Goal: Task Accomplishment & Management: Use online tool/utility

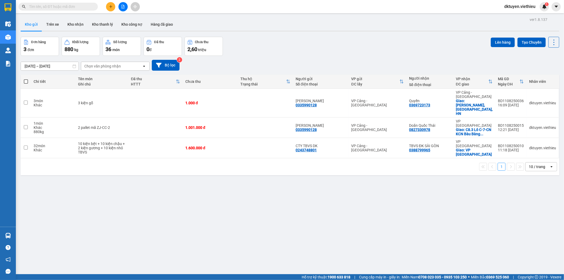
click at [82, 8] on input "text" at bounding box center [60, 7] width 62 height 6
click at [65, 8] on input "text" at bounding box center [60, 7] width 62 height 6
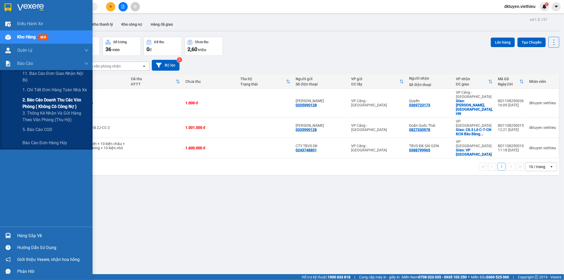
click at [41, 102] on span "2. Báo cáo doanh thu các văn phòng ( không có công nợ )" at bounding box center [55, 103] width 66 height 13
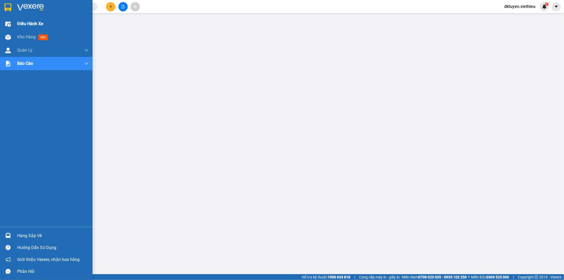
click at [25, 20] on span "Điều hành xe" at bounding box center [30, 23] width 26 height 7
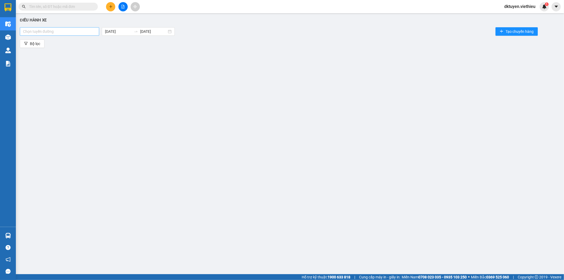
click at [88, 34] on div at bounding box center [59, 31] width 77 height 6
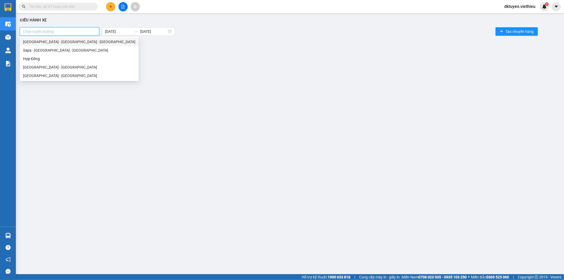
click at [69, 42] on div "[GEOGRAPHIC_DATA] - [GEOGRAPHIC_DATA] - [GEOGRAPHIC_DATA]" at bounding box center [79, 42] width 112 height 6
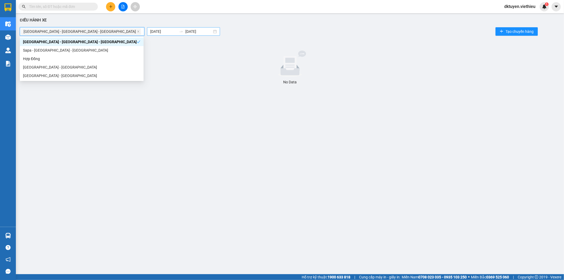
click at [150, 30] on input "[DATE]" at bounding box center [163, 32] width 27 height 6
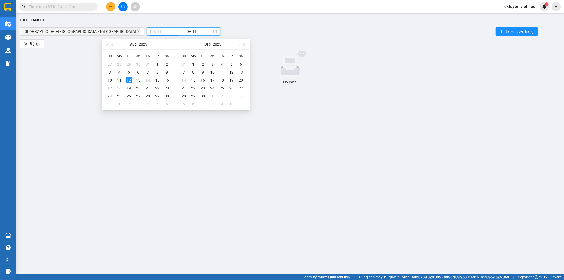
type input "[DATE]"
click at [122, 80] on div "11" at bounding box center [119, 80] width 6 height 6
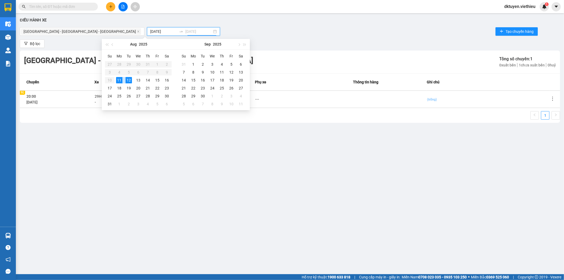
type input "[DATE]"
click at [552, 98] on icon "more" at bounding box center [552, 98] width 5 height 5
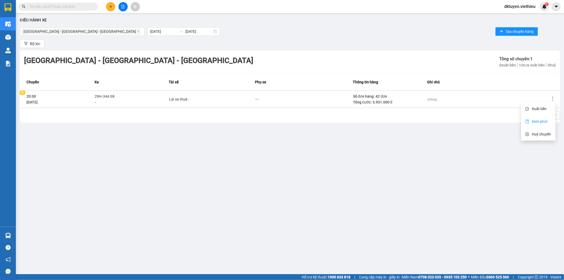
click at [549, 120] on li "Xem phơi" at bounding box center [538, 121] width 34 height 11
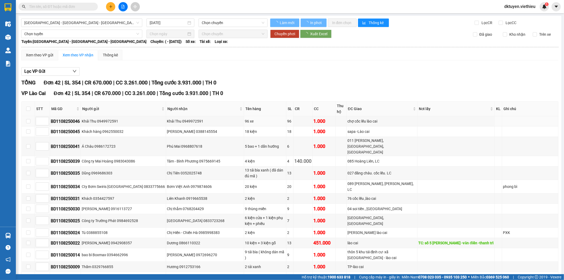
type input "[DATE]"
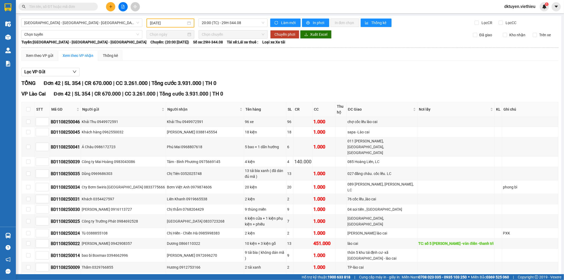
click at [64, 4] on input "text" at bounding box center [60, 7] width 62 height 6
paste input "BD0408250043"
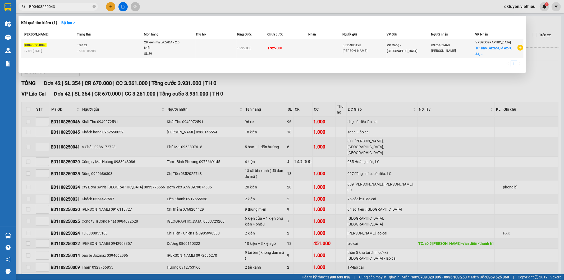
type input "BD0408250043"
click at [312, 49] on td at bounding box center [325, 48] width 34 height 18
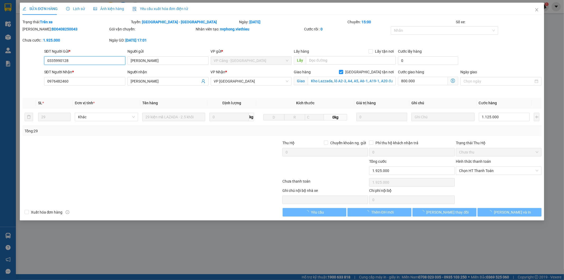
type input "0335990128"
type input "[PERSON_NAME]"
type input "0976482460"
type input "[PERSON_NAME]"
checkbox input "true"
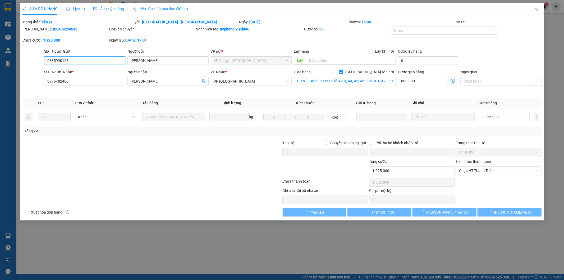
type input "Kho Lazzada, lô A2-3, A4, A5, A6-1, A19-1, A20 đường dọc 2, [GEOGRAPHIC_DATA], …"
type input "1.925.000"
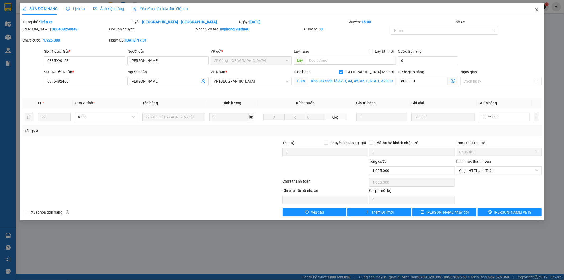
click at [538, 10] on icon "close" at bounding box center [537, 10] width 4 height 4
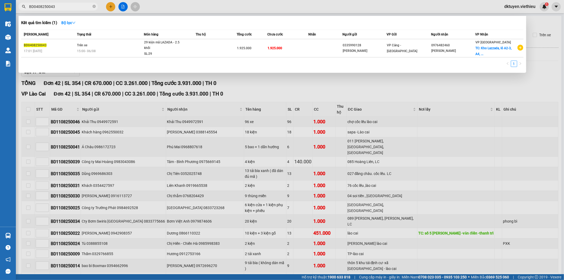
drag, startPoint x: 59, startPoint y: 7, endPoint x: 18, endPoint y: 8, distance: 40.7
click at [18, 8] on div "BD0408250043" at bounding box center [51, 7] width 103 height 8
paste input "60825011"
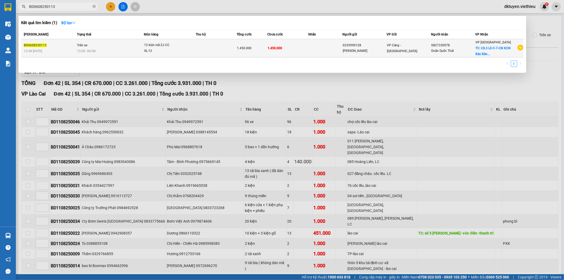
type input "BD0608250113"
click at [179, 44] on div "12 kiện mã ZJ-CC" at bounding box center [164, 45] width 40 height 6
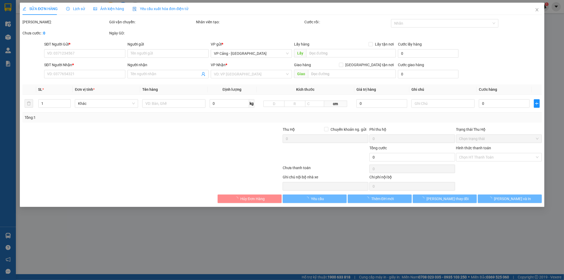
type input "0335990128"
type input "[PERSON_NAME]"
type input "0827330978"
type input "Doãn Quốc Thái"
checkbox input "true"
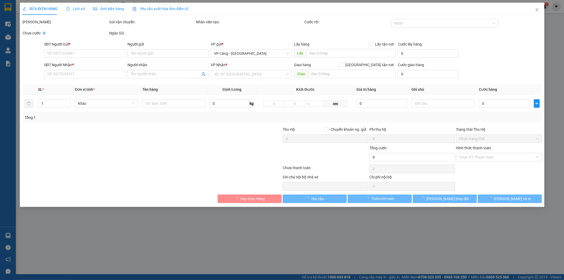
type input "C8.3 Lô C-7-CN KCN Bàu Bàng, [GEOGRAPHIC_DATA], [GEOGRAPHIC_DATA], tỉnh [GEOGRA…"
type input "1.450.000"
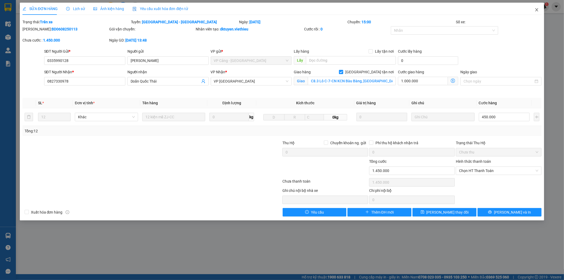
click at [537, 11] on icon "close" at bounding box center [537, 9] width 3 height 3
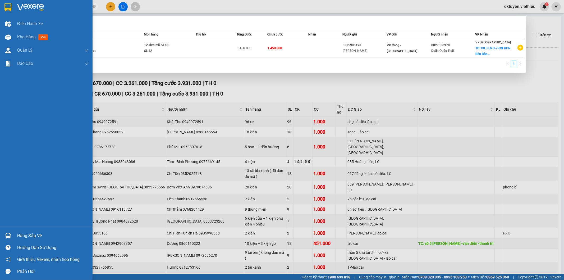
click at [0, 10] on section "Kết quả tìm kiếm ( 1 ) Bộ lọc Mã ĐH Trạng thái Món hàng Thu hộ Tổng cước Chưa c…" at bounding box center [282, 140] width 564 height 280
paste input "70825017"
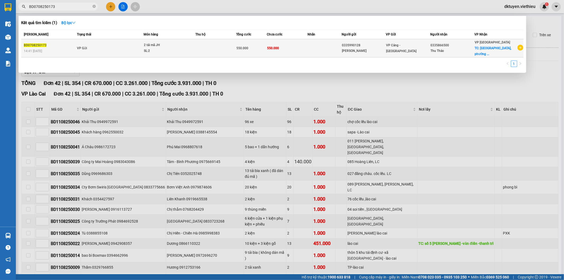
type input "BD0708250173"
click at [321, 54] on td at bounding box center [325, 48] width 34 height 18
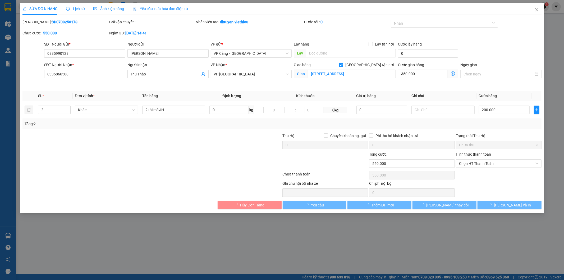
type input "0335990128"
type input "[PERSON_NAME]"
type input "0335866500"
type input "Thu Thảo"
checkbox input "true"
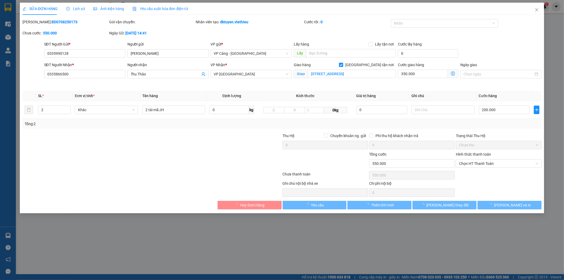
type input "[STREET_ADDRESS]"
type input "550.000"
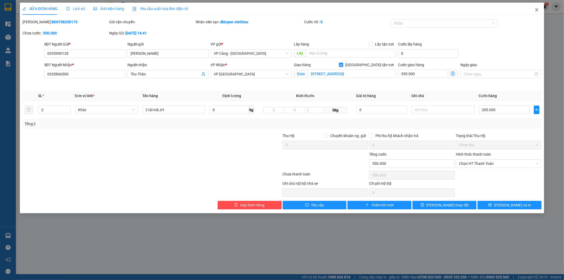
click at [536, 9] on icon "close" at bounding box center [537, 9] width 3 height 3
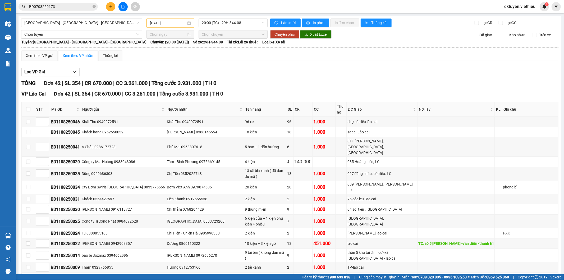
click at [80, 7] on input "BD0708250173" at bounding box center [60, 7] width 62 height 6
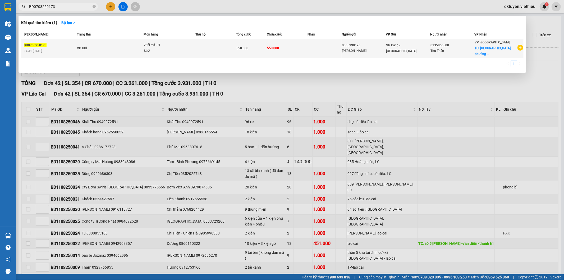
click at [439, 54] on td "0335866500 Thu Thảo" at bounding box center [452, 48] width 44 height 18
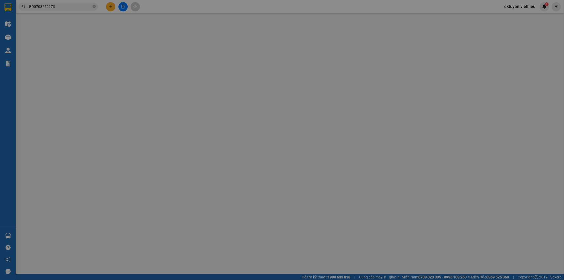
type input "0335990128"
type input "[PERSON_NAME]"
type input "0335866500"
type input "Thu Thảo"
checkbox input "true"
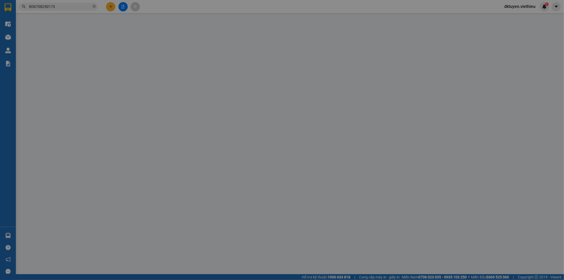
type input "[STREET_ADDRESS]"
type input "550.000"
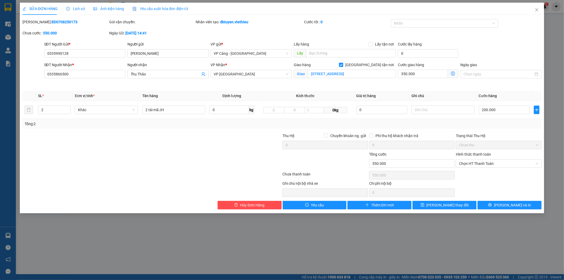
click at [556, 28] on div "SỬA ĐƠN HÀNG Lịch sử Ảnh kiện hàng Yêu cầu xuất hóa đơn điện tử Total Paid Fee …" at bounding box center [282, 140] width 564 height 280
click at [536, 10] on icon "close" at bounding box center [537, 9] width 3 height 3
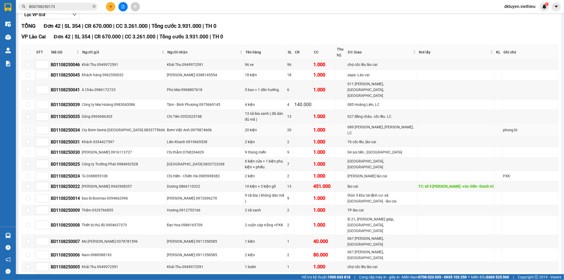
scroll to position [59, 0]
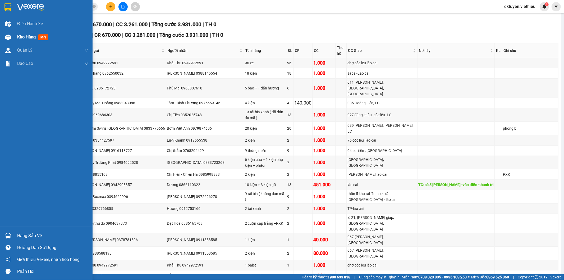
click at [24, 38] on span "Kho hàng" at bounding box center [26, 36] width 19 height 5
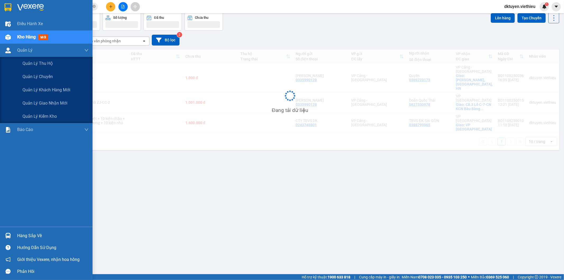
scroll to position [24, 0]
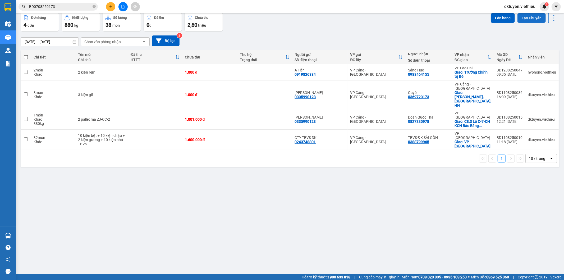
click at [530, 20] on button "Tạo Chuyến" at bounding box center [532, 18] width 28 height 10
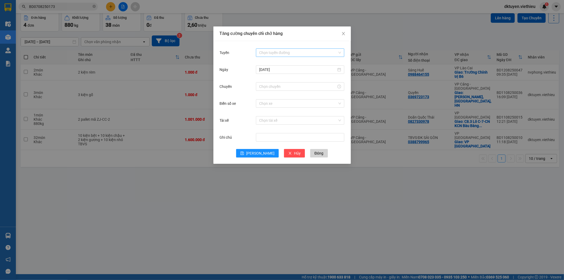
drag, startPoint x: 307, startPoint y: 54, endPoint x: 297, endPoint y: 56, distance: 10.2
click at [306, 54] on input "Tuyến" at bounding box center [298, 53] width 78 height 8
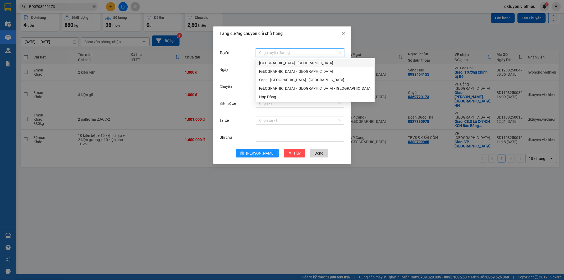
click at [280, 62] on div "[GEOGRAPHIC_DATA] - [GEOGRAPHIC_DATA]" at bounding box center [315, 63] width 112 height 6
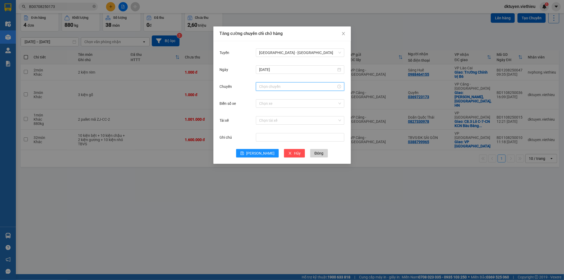
click at [276, 87] on input "Chuyến" at bounding box center [297, 87] width 77 height 6
click at [263, 104] on div "01" at bounding box center [263, 103] width 15 height 7
type input "01:00"
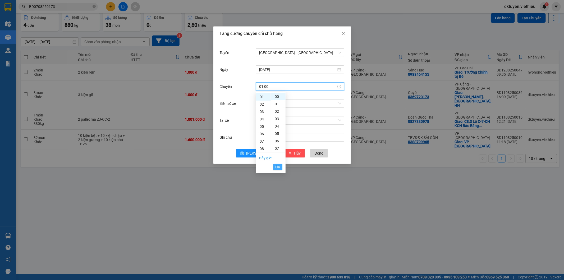
click at [276, 166] on span "OK" at bounding box center [277, 167] width 5 height 6
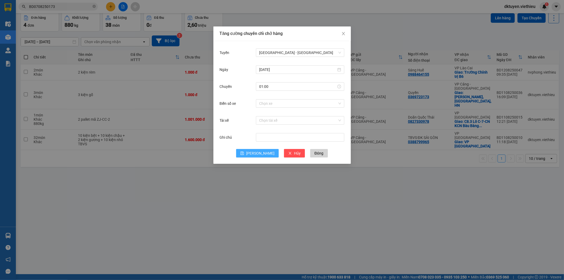
click at [256, 156] on button "[PERSON_NAME]" at bounding box center [257, 153] width 43 height 8
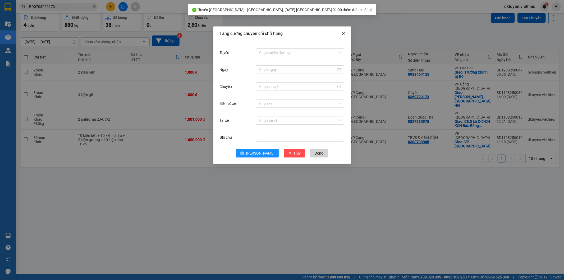
click at [345, 34] on icon "close" at bounding box center [343, 33] width 4 height 4
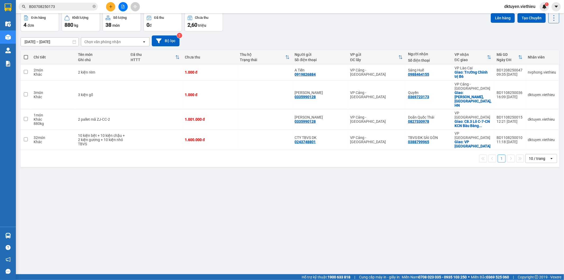
click at [27, 42] on input "[DATE] – [DATE]" at bounding box center [50, 42] width 58 height 8
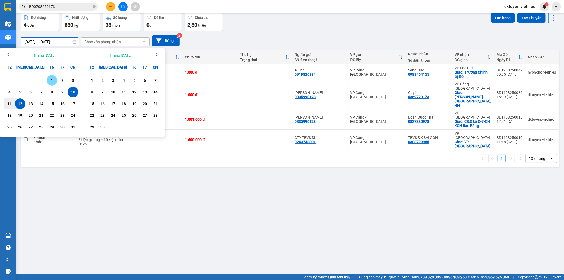
click at [51, 79] on div "1" at bounding box center [51, 80] width 7 height 6
click at [31, 102] on div "13" at bounding box center [30, 103] width 7 height 6
type input "[DATE] – [DATE]"
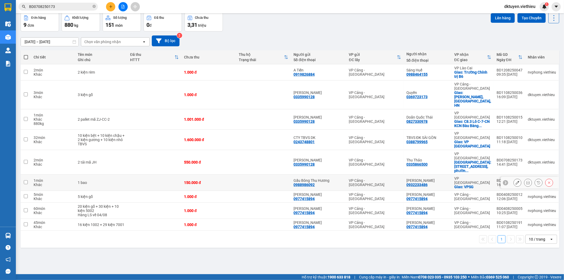
click at [25, 180] on input "checkbox" at bounding box center [26, 182] width 4 height 4
checkbox input "true"
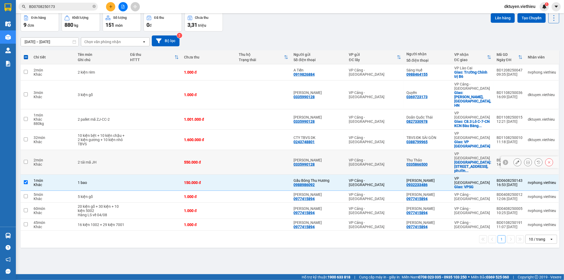
click at [515, 158] on button at bounding box center [517, 162] width 7 height 9
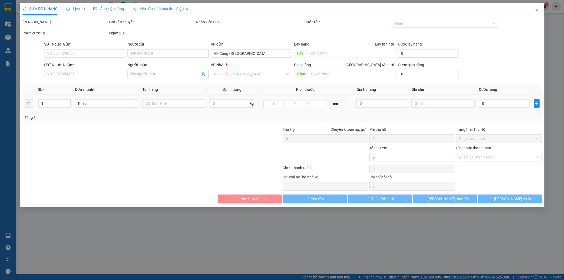
type input "0335990128"
type input "[PERSON_NAME]"
type input "0335866500"
type input "Thu Thảo"
checkbox input "true"
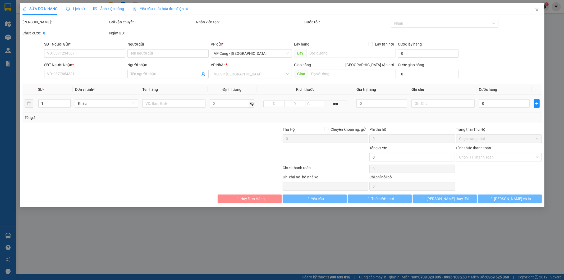
type input "[STREET_ADDRESS]"
type input "550.000"
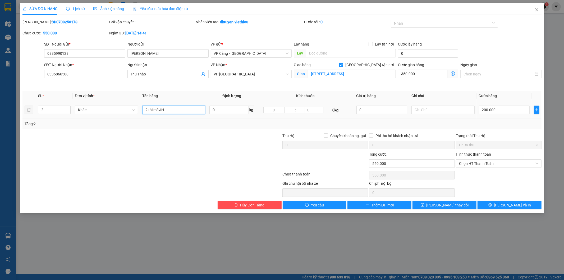
click at [179, 109] on input "2 tải mã JH" at bounding box center [173, 110] width 63 height 8
type input "2 tải mã JH-KY-2"
click at [462, 202] on button "[PERSON_NAME] thay đổi" at bounding box center [445, 205] width 64 height 8
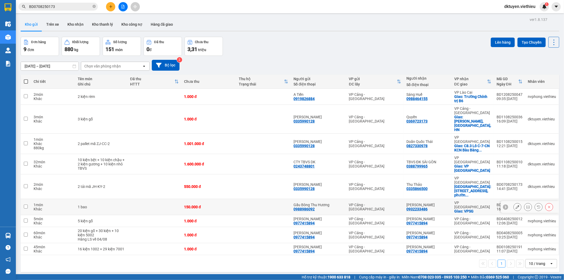
drag, startPoint x: 24, startPoint y: 176, endPoint x: 25, endPoint y: 169, distance: 7.1
click at [24, 204] on input "checkbox" at bounding box center [26, 206] width 4 height 4
checkbox input "true"
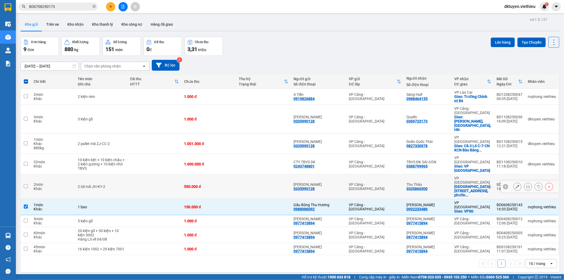
click at [27, 184] on input "checkbox" at bounding box center [26, 186] width 4 height 4
checkbox input "true"
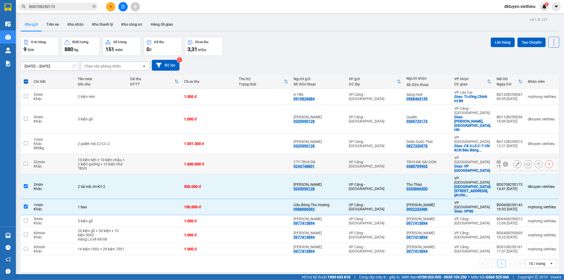
click at [28, 154] on td at bounding box center [26, 164] width 10 height 20
checkbox input "true"
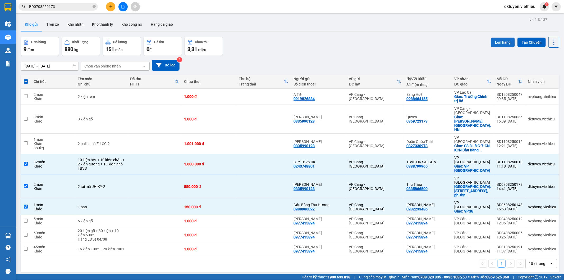
click at [500, 40] on button "Lên hàng" at bounding box center [503, 43] width 24 height 10
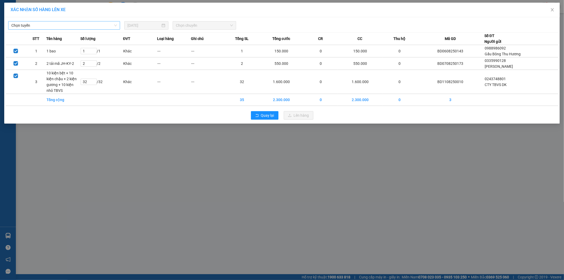
click at [90, 27] on span "Chọn tuyến" at bounding box center [64, 25] width 106 height 8
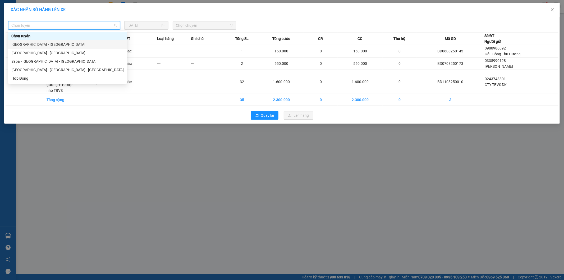
click at [63, 45] on div "[GEOGRAPHIC_DATA] - [GEOGRAPHIC_DATA]" at bounding box center [67, 45] width 112 height 6
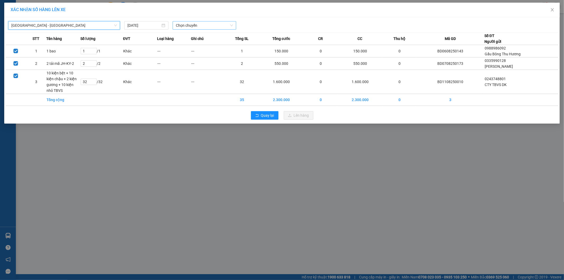
click at [207, 27] on span "Chọn chuyến" at bounding box center [204, 25] width 57 height 8
click at [198, 43] on div "01:00 (TC)" at bounding box center [196, 45] width 41 height 6
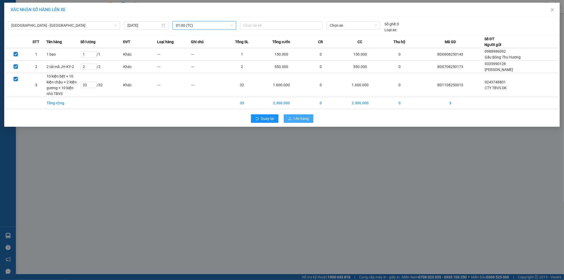
click at [305, 116] on button "Lên hàng" at bounding box center [299, 118] width 30 height 8
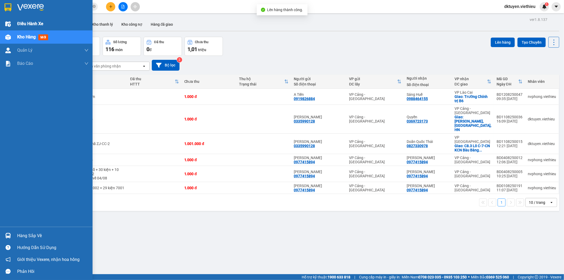
click at [22, 24] on span "Điều hành xe" at bounding box center [30, 23] width 26 height 7
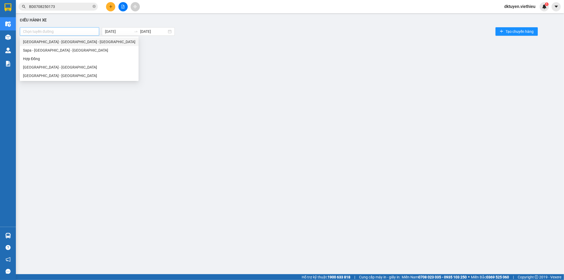
click at [69, 33] on div at bounding box center [59, 31] width 77 height 6
click at [53, 41] on div "[GEOGRAPHIC_DATA] - [GEOGRAPHIC_DATA] - [GEOGRAPHIC_DATA]" at bounding box center [79, 42] width 112 height 6
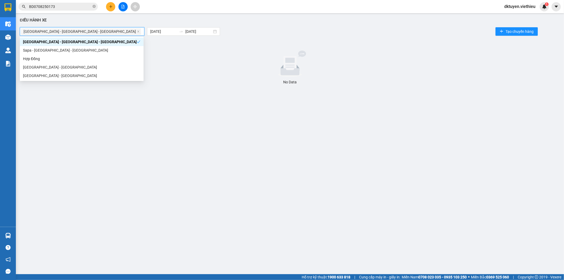
click at [53, 41] on div "[GEOGRAPHIC_DATA] - [GEOGRAPHIC_DATA] - [GEOGRAPHIC_DATA]" at bounding box center [80, 42] width 114 height 6
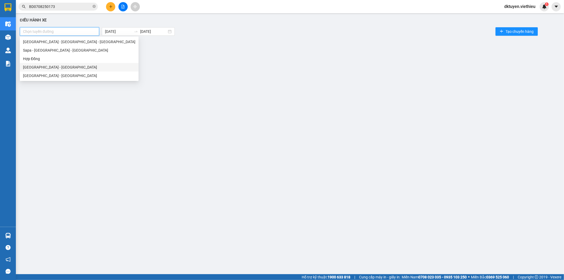
click at [46, 69] on div "[GEOGRAPHIC_DATA] - [GEOGRAPHIC_DATA]" at bounding box center [79, 67] width 112 height 6
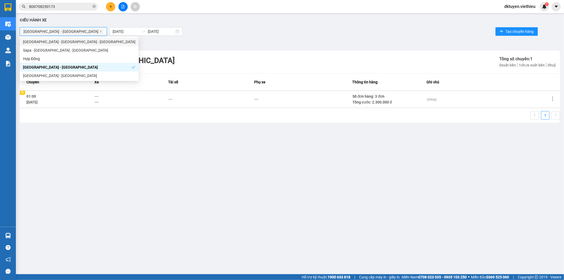
click at [443, 98] on div "(trống)" at bounding box center [488, 99] width 123 height 6
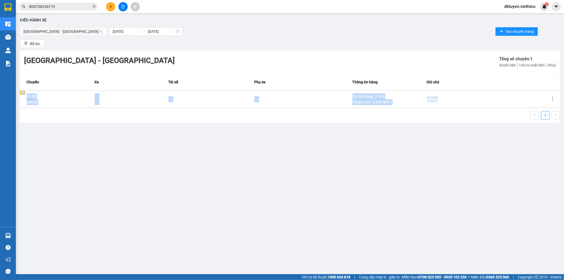
click at [443, 98] on div "(trống)" at bounding box center [488, 99] width 123 height 6
click at [437, 99] on span "(trống)" at bounding box center [432, 99] width 10 height 6
click at [437, 99] on textarea at bounding box center [489, 99] width 122 height 8
type textarea "G"
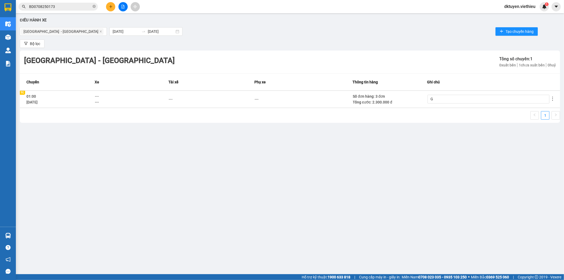
type textarea "Gh"
type textarea "Ghe"
type textarea "Ghep"
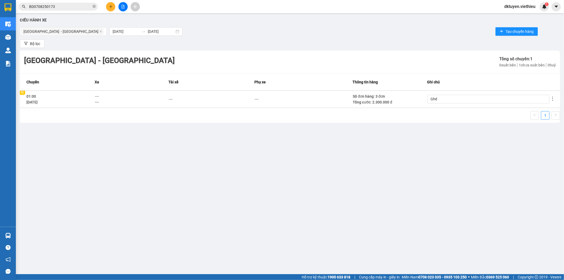
type textarea "Ghép"
type textarea "Ghép x"
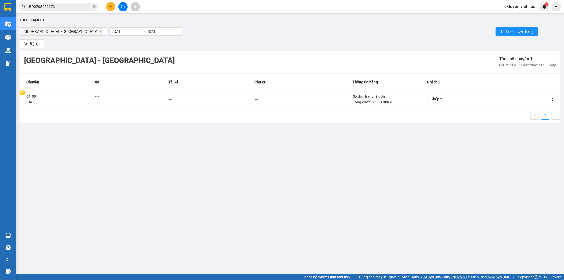
type textarea "Ghép xe"
type textarea "Ghép xe H"
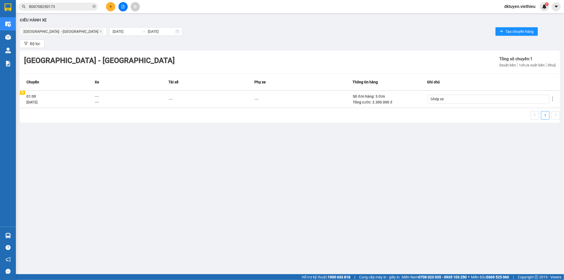
type textarea "Ghép xe H"
type textarea "Ghép xe Hu"
type textarea "Ghép xe Hư"
type textarea "Ghép xe Hưn"
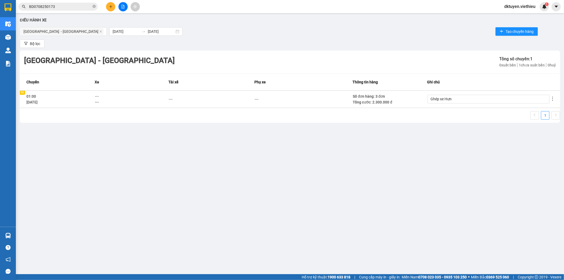
type textarea "Ghép [PERSON_NAME]"
type textarea "Ghép xe Hưng 0"
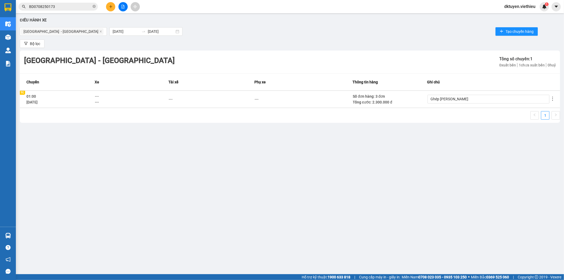
type textarea "Ghép xe Hưng 0"
type textarea "Ghép xe Hưng 00"
type textarea "Ghép xe Hưng 005"
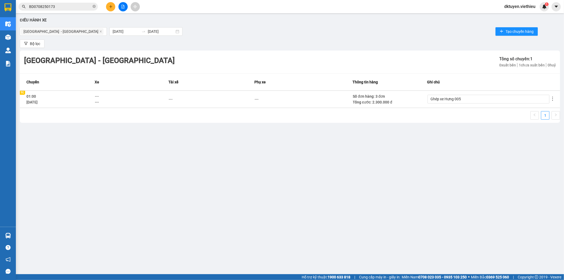
type textarea "Ghép xe Hưng 0057"
type textarea "Ghép xe Hưng 00579"
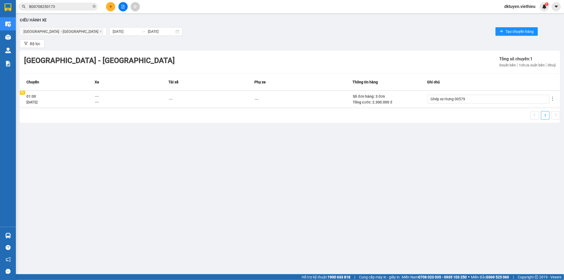
type textarea "Ghép xe Hưng 00579"
type textarea "Ghép xe Hưng 00579 n"
type textarea "Ghép xe Hưng 00579 ng"
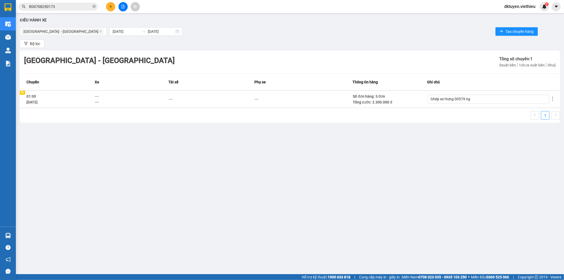
type textarea "Ghép xe Hưng 00579 nga"
type textarea "Ghép xe Hưng 00579 ngay"
type textarea "Ghép xe Hưng 00579 ngày"
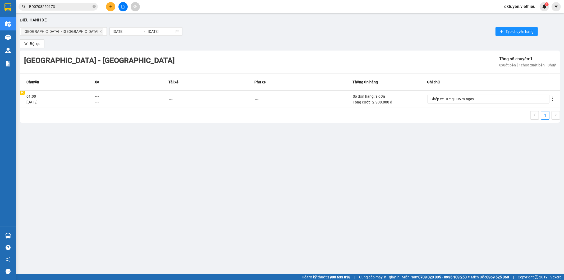
type textarea "Ghép xe Hưng 00579 ngày"
type textarea "Ghép xe Hưng 00579 ngày 1"
type textarea "Ghép xe Hưng 00579 ngày 11"
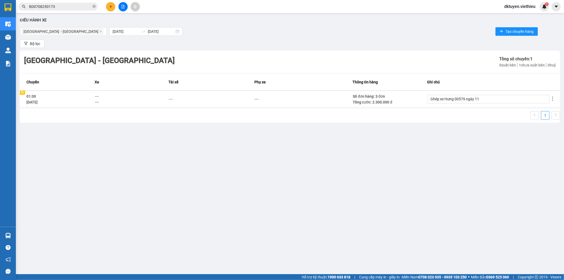
type textarea "Ghép xe Hưng 00579 ngày 11/"
type textarea "Ghép xe Hưng 00579 ngày 11/0"
type textarea "Ghép xe Hưng 00579 ngày 11/08"
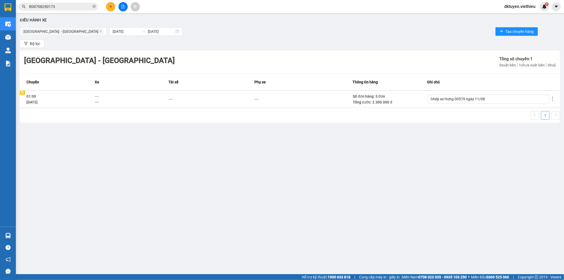
type textarea "Ghép xe Hưng 00579 ngày 11/08"
click at [464, 147] on div "Điều hành xe [GEOGRAPHIC_DATA] - [GEOGRAPHIC_DATA] [DATE] [DATE] Tạo chuyến hàn…" at bounding box center [290, 137] width 543 height 243
click at [552, 96] on icon "more" at bounding box center [552, 98] width 5 height 5
click at [544, 119] on span "Xem phơi" at bounding box center [540, 121] width 16 height 4
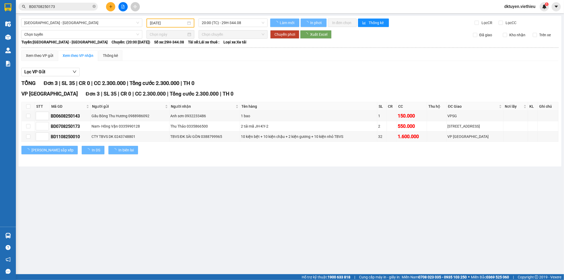
type input "[DATE]"
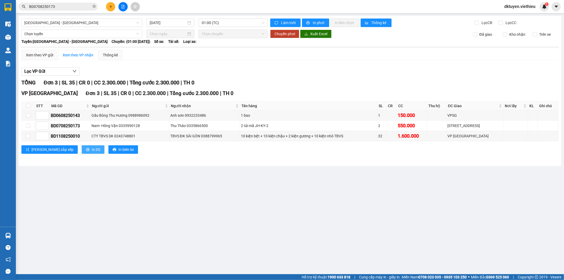
click at [92, 151] on span "In DS" at bounding box center [96, 150] width 8 height 6
